Goal: Information Seeking & Learning: Learn about a topic

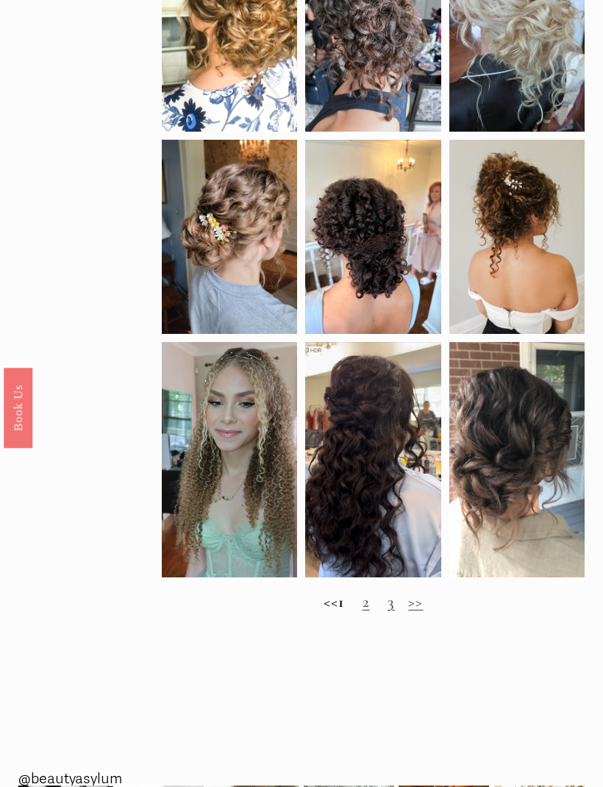
scroll to position [538, 0]
click at [370, 611] on link "2" at bounding box center [366, 602] width 7 height 19
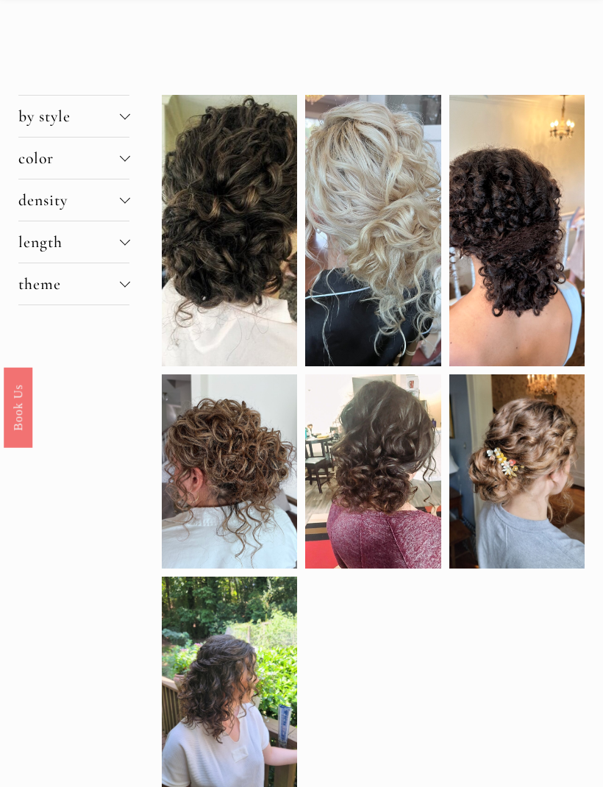
scroll to position [82, 0]
click at [228, 472] on div at bounding box center [229, 471] width 135 height 195
click at [235, 531] on div at bounding box center [229, 471] width 135 height 195
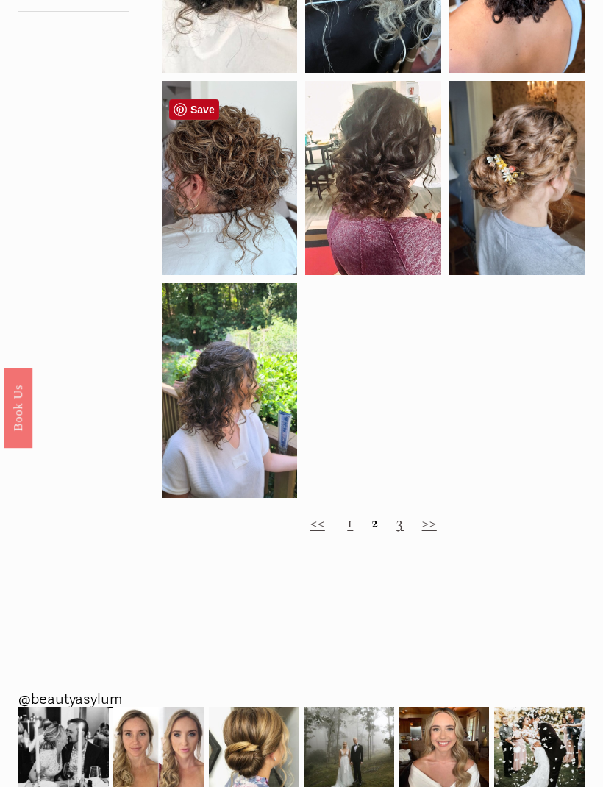
scroll to position [377, 0]
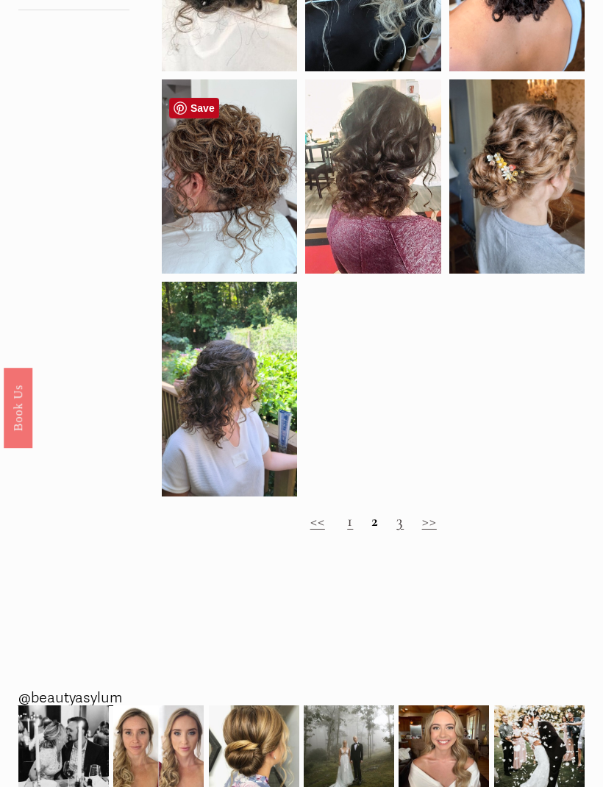
click at [403, 530] on link "3" at bounding box center [399, 520] width 7 height 19
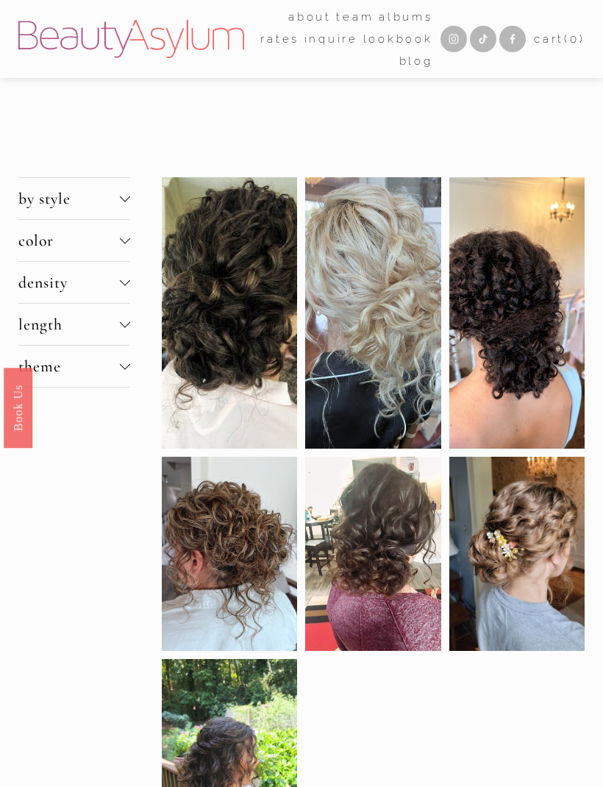
click at [239, 287] on div at bounding box center [229, 312] width 135 height 271
click at [252, 299] on div at bounding box center [229, 312] width 135 height 271
